Goal: Find specific page/section: Find specific page/section

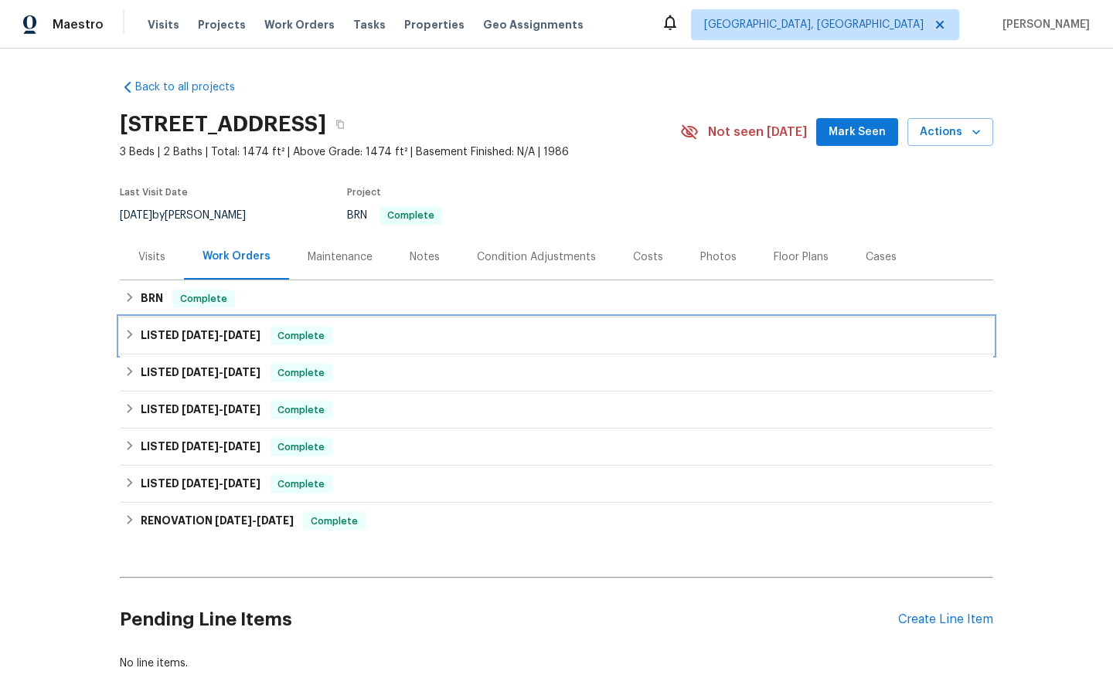
click at [307, 337] on span "Complete" at bounding box center [300, 335] width 59 height 15
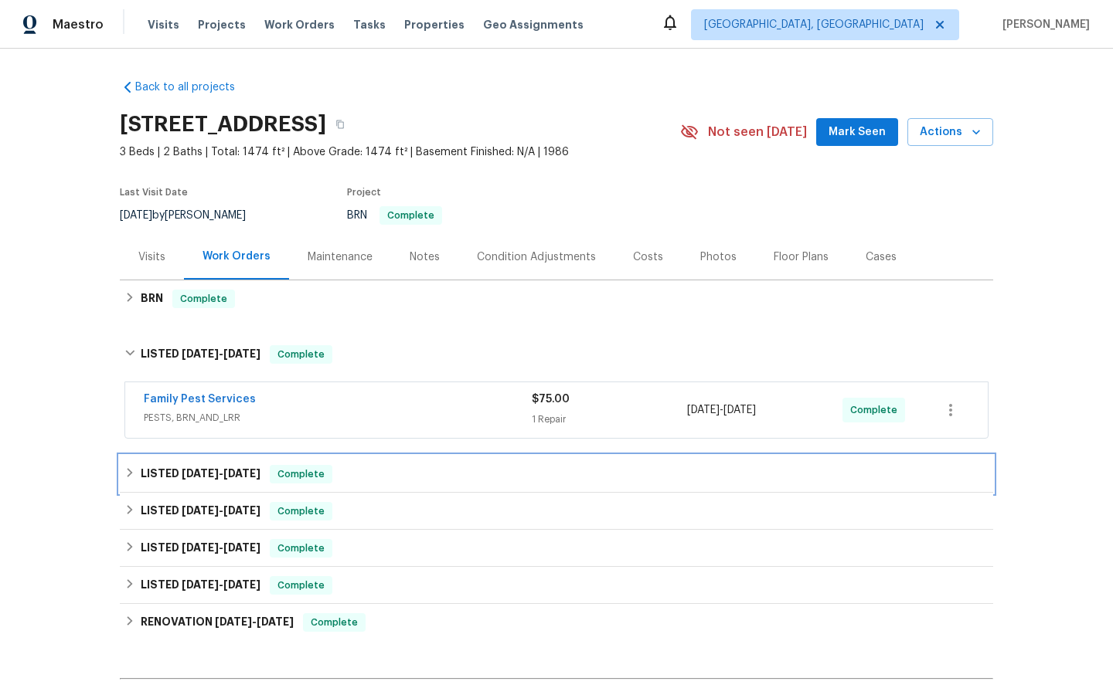
click at [315, 476] on span "Complete" at bounding box center [300, 474] width 59 height 15
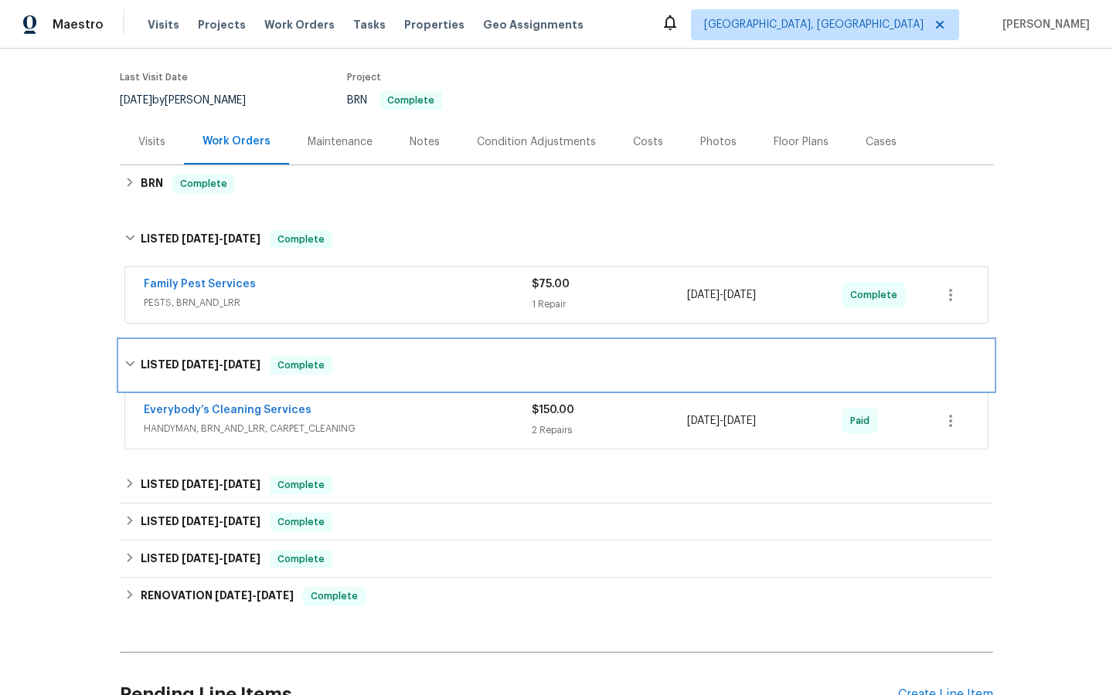
scroll to position [124, 0]
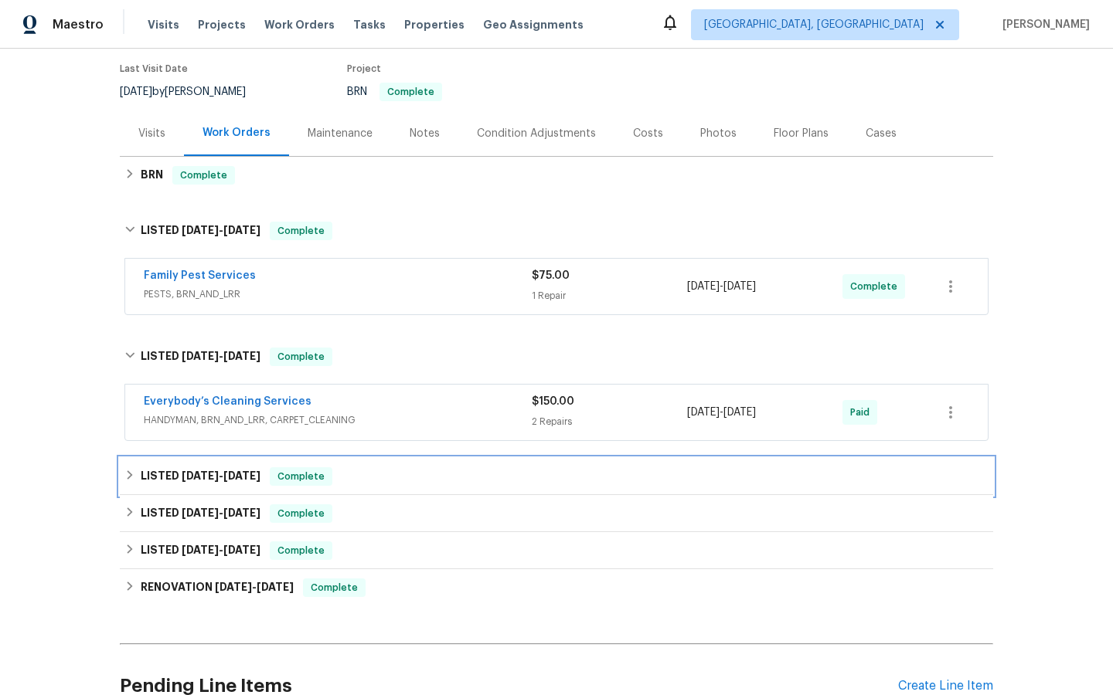
click at [304, 474] on span "Complete" at bounding box center [300, 476] width 59 height 15
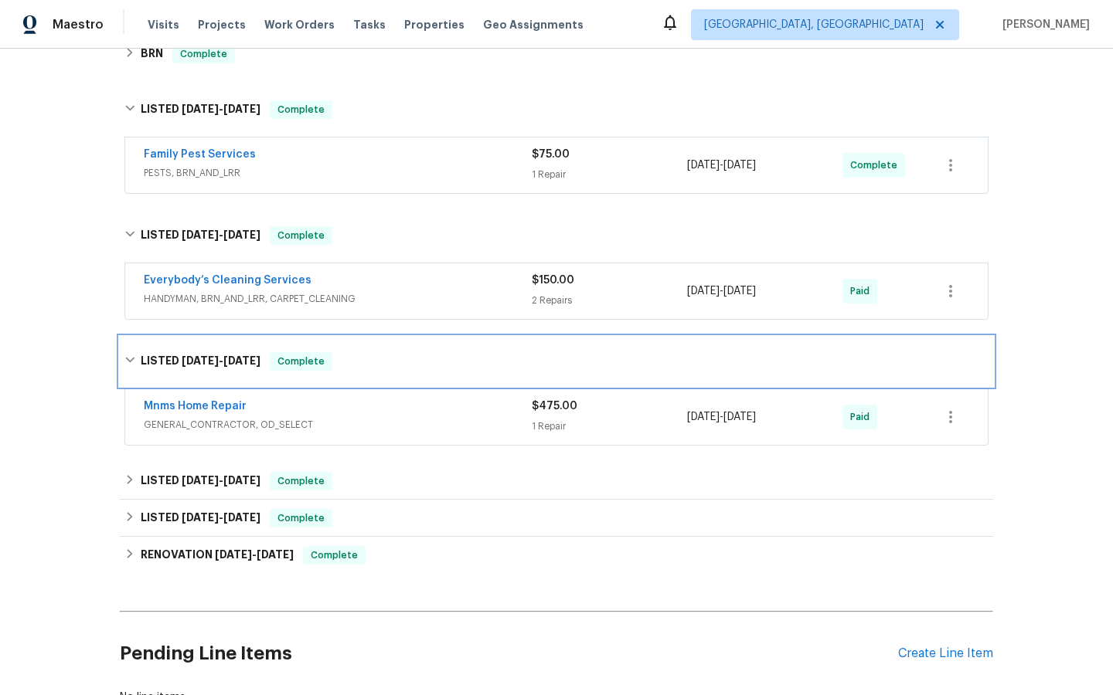
scroll to position [246, 0]
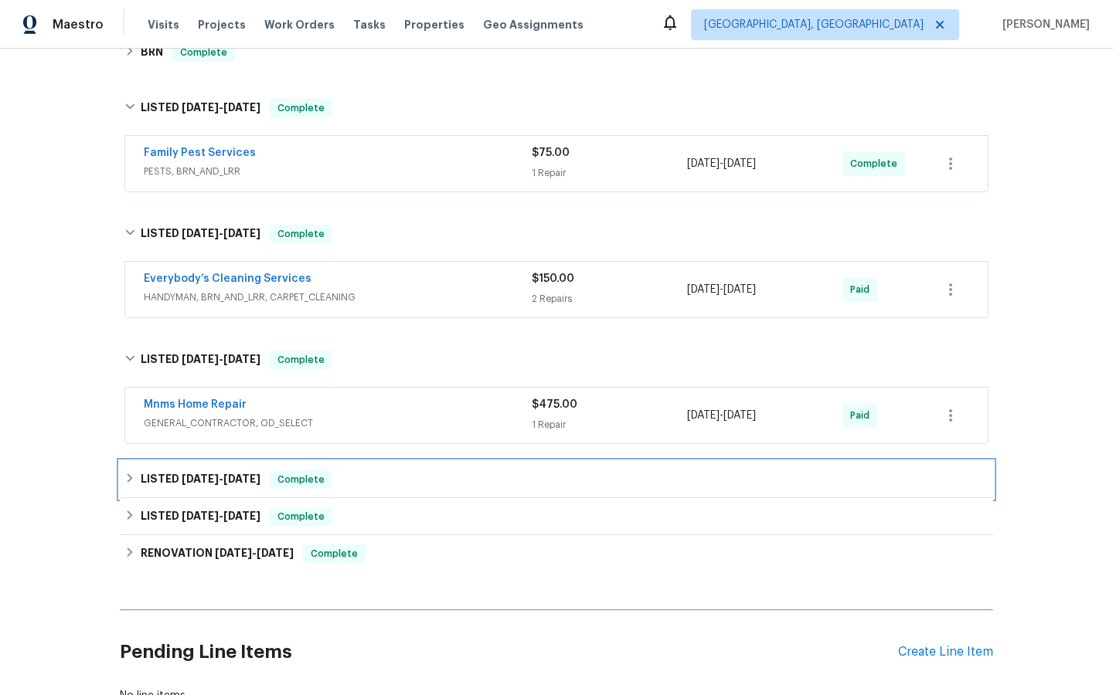
click at [308, 474] on span "Complete" at bounding box center [300, 479] width 59 height 15
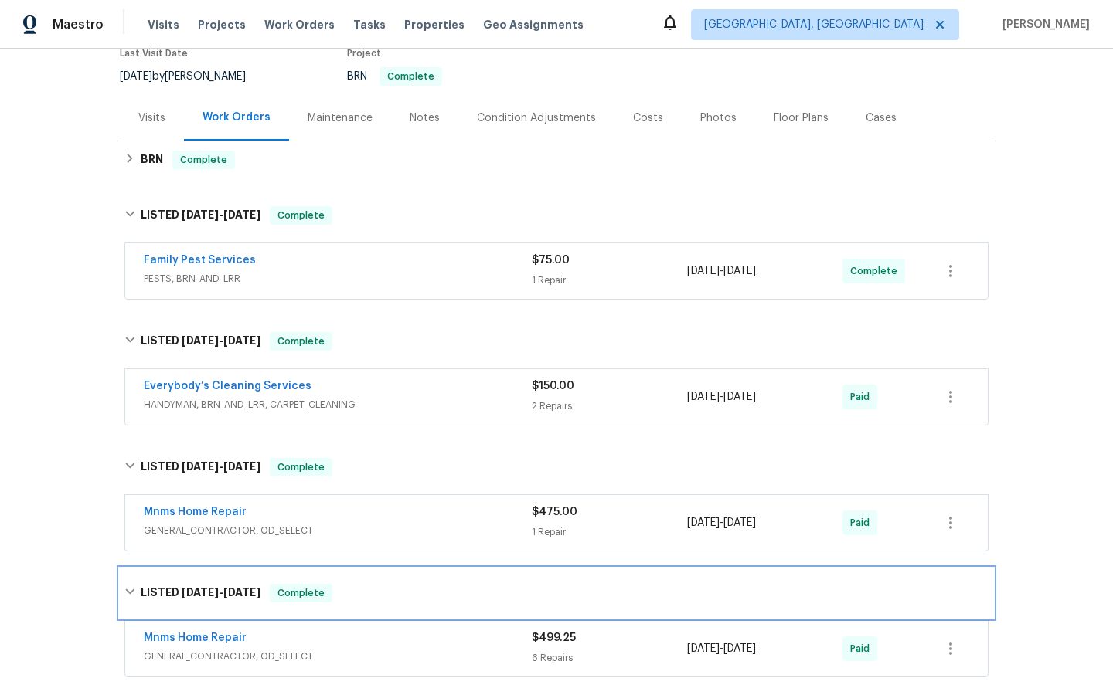
scroll to position [0, 0]
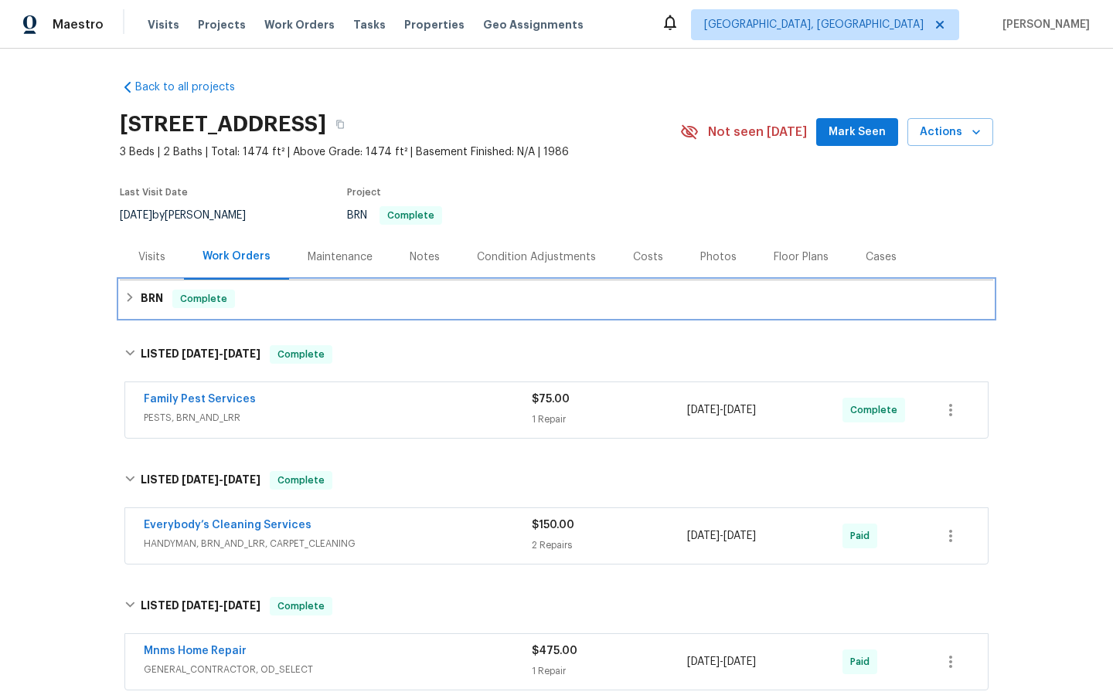
click at [197, 298] on span "Complete" at bounding box center [203, 298] width 59 height 15
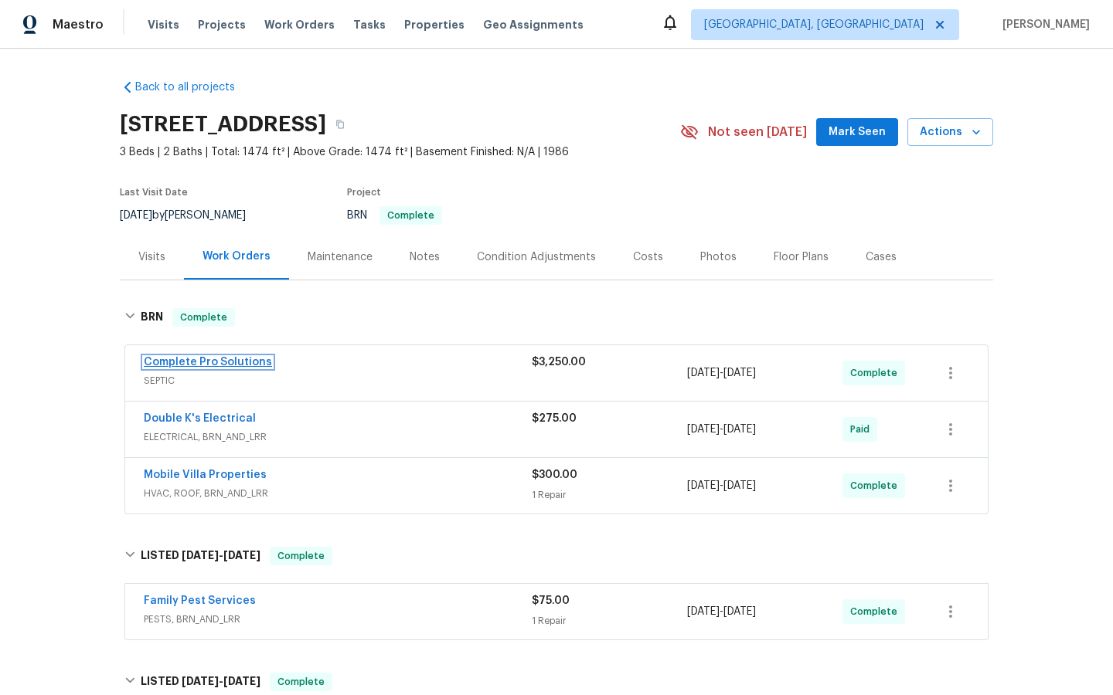
click at [219, 360] on link "Complete Pro Solutions" at bounding box center [208, 362] width 128 height 11
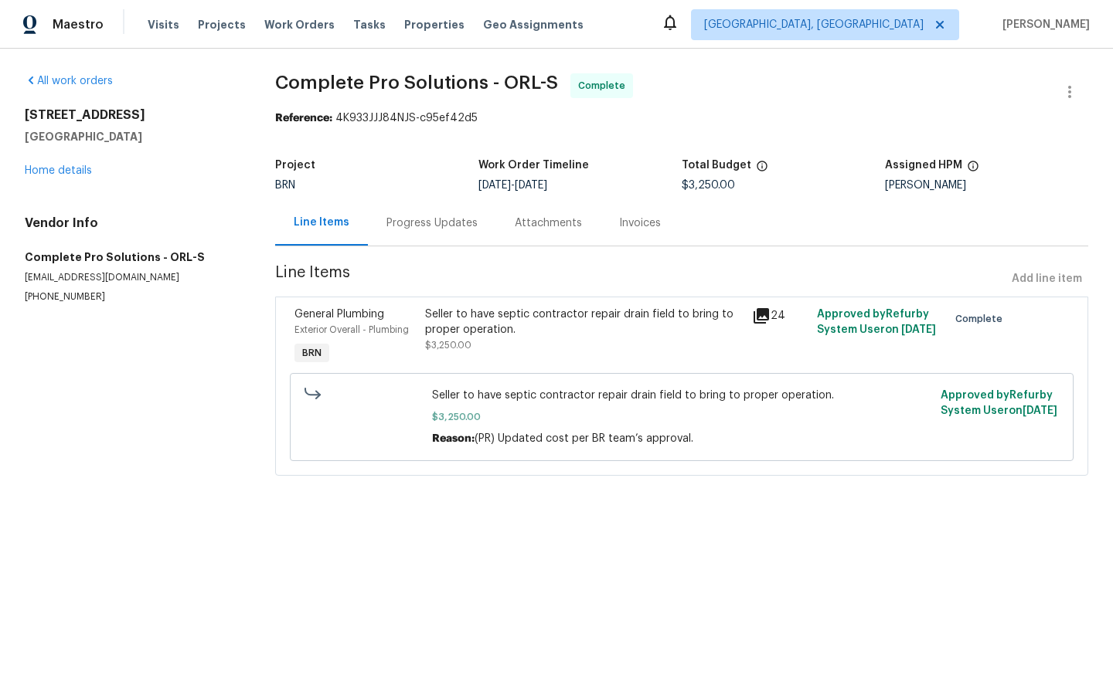
click at [634, 221] on div "Invoices" at bounding box center [640, 223] width 42 height 15
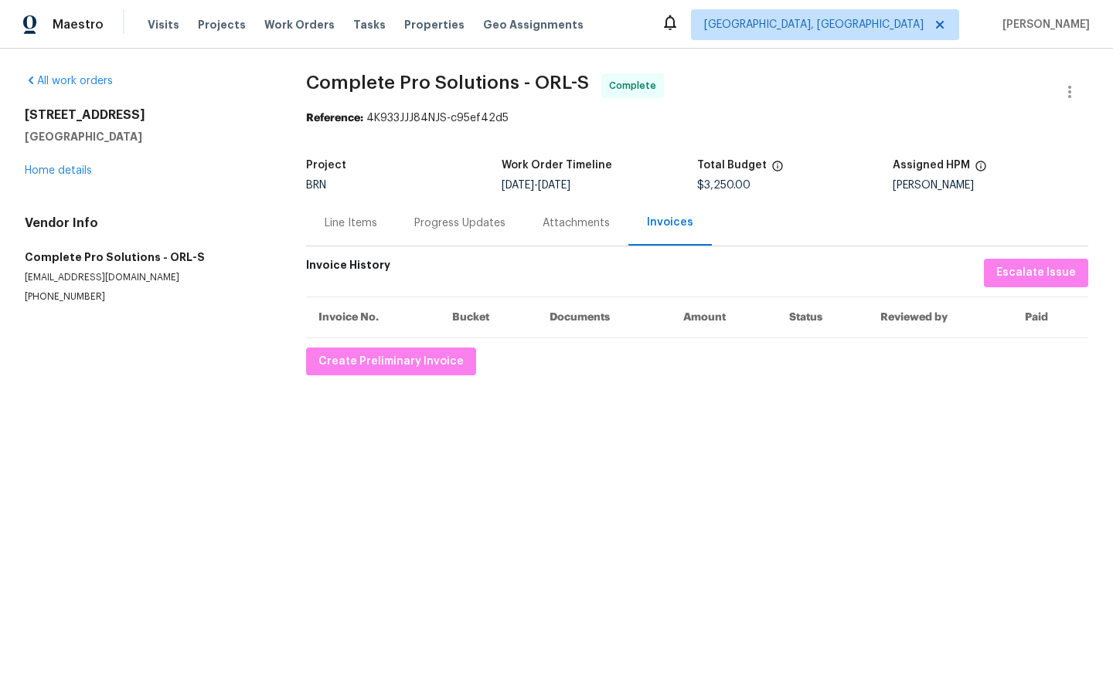
click at [560, 227] on div "Attachments" at bounding box center [575, 223] width 67 height 15
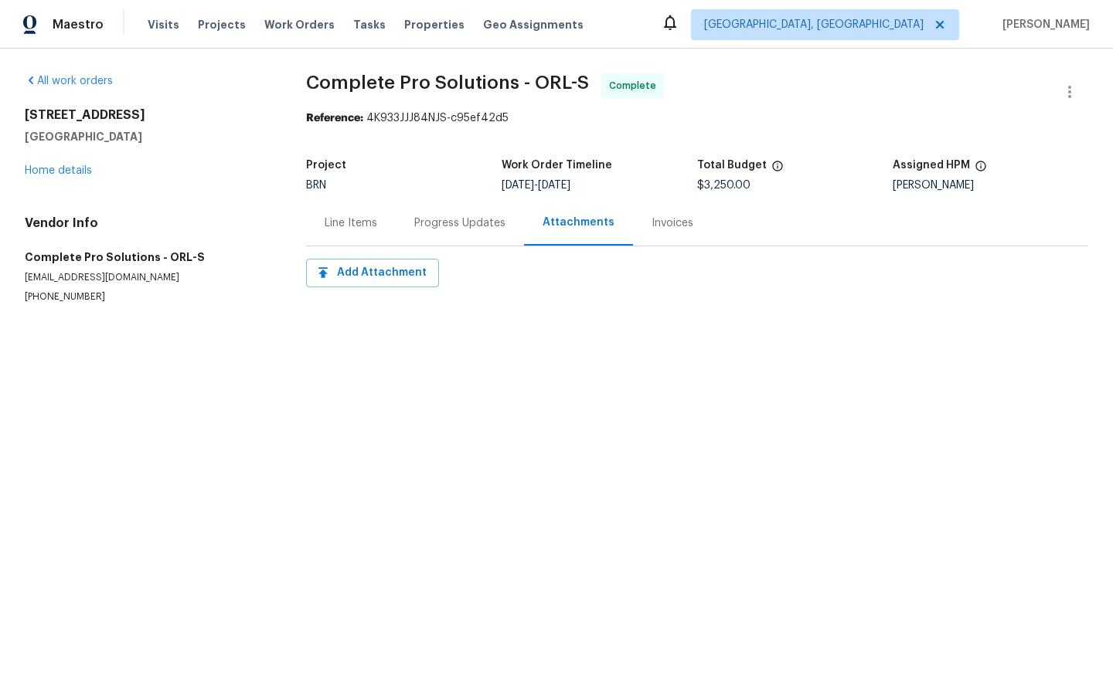
click at [664, 227] on div "Invoices" at bounding box center [672, 223] width 42 height 15
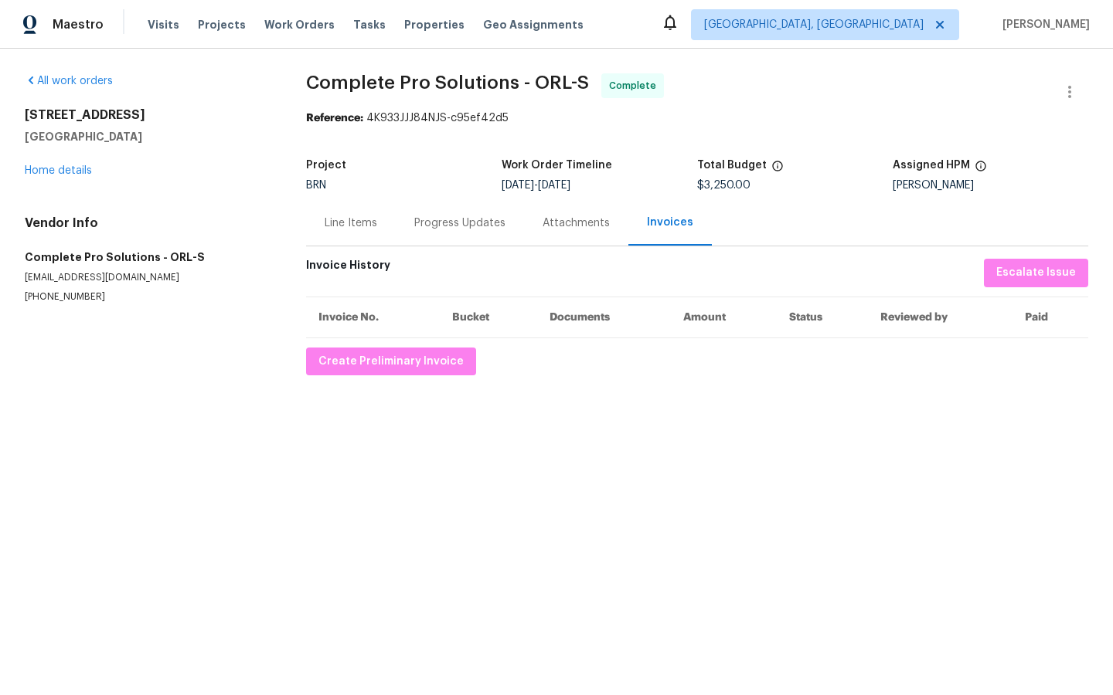
click at [578, 222] on div "Attachments" at bounding box center [575, 223] width 67 height 15
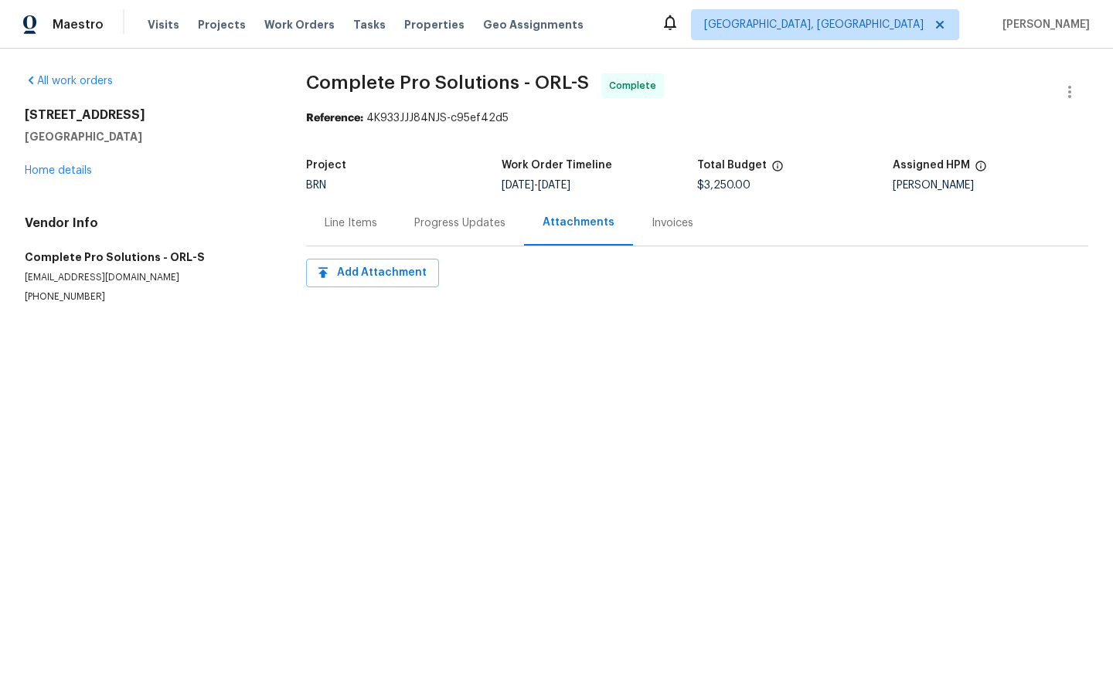
click at [350, 219] on div "Line Items" at bounding box center [351, 223] width 53 height 15
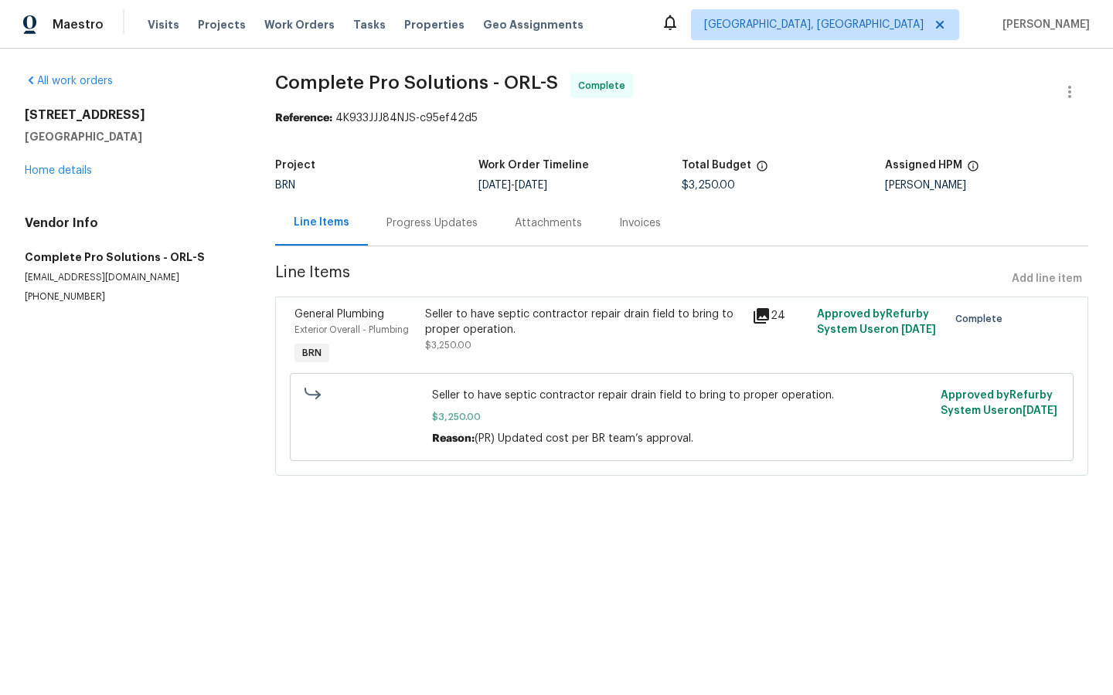
click at [763, 311] on icon at bounding box center [760, 315] width 15 height 15
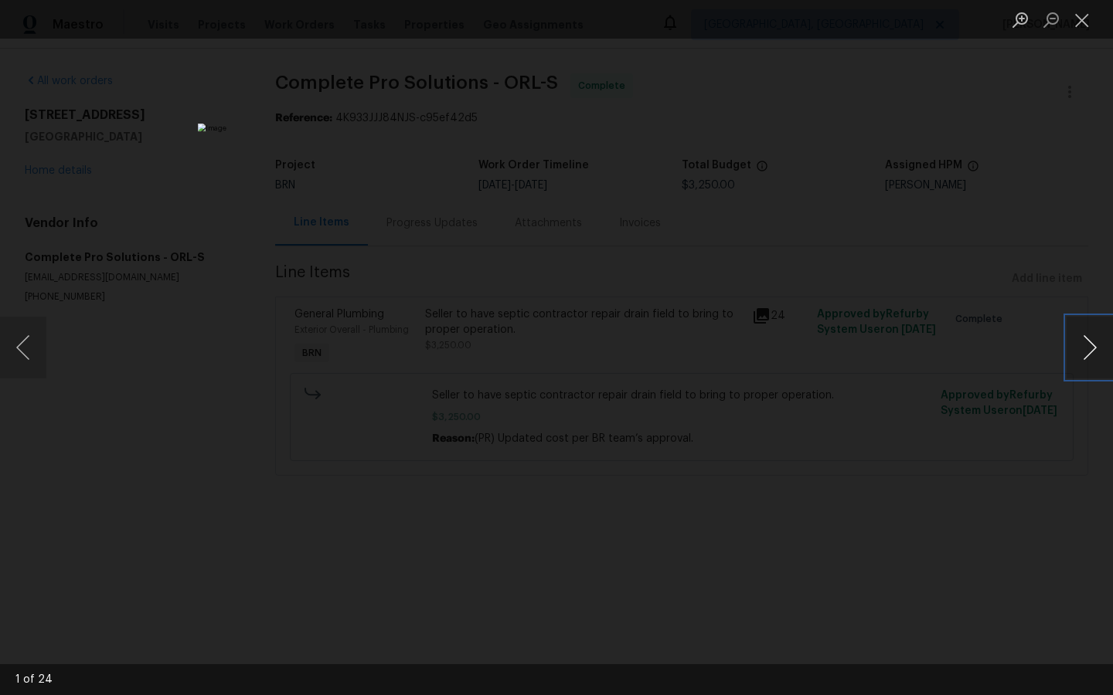
click at [1095, 347] on button "Next image" at bounding box center [1089, 348] width 46 height 62
click at [1058, 497] on div "Lightbox" at bounding box center [556, 347] width 1113 height 695
